Goal: Find specific page/section: Find specific page/section

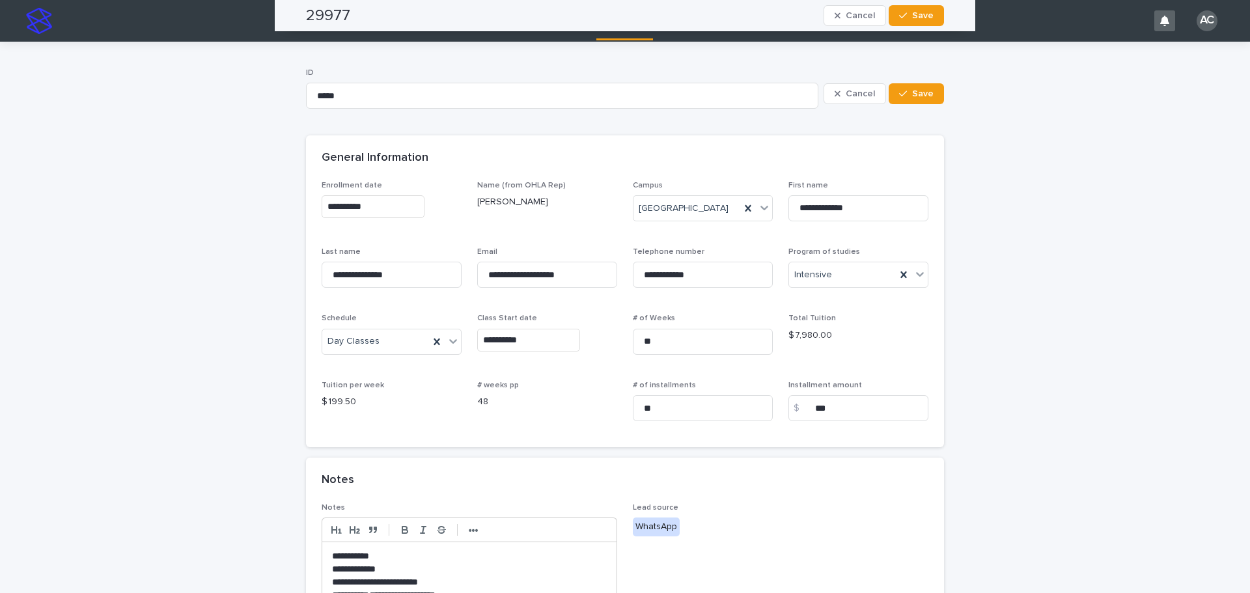
scroll to position [569, 0]
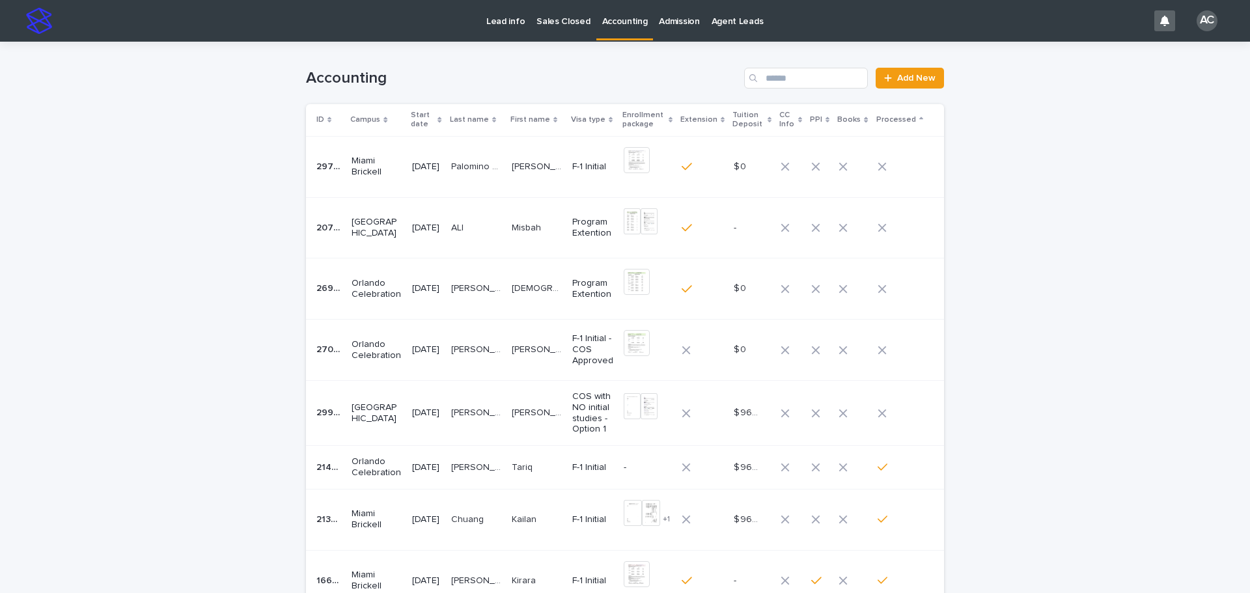
click at [466, 232] on p "ALI" at bounding box center [458, 227] width 15 height 14
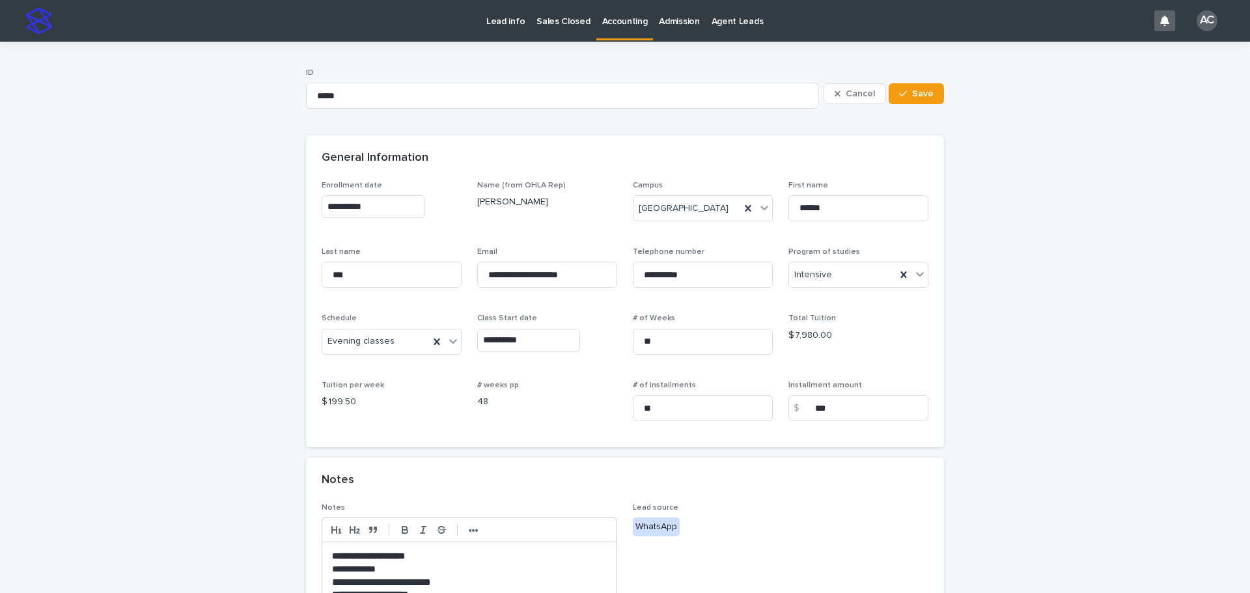
click at [644, 28] on link "Accounting" at bounding box center [625, 19] width 57 height 38
